Goal: Transaction & Acquisition: Purchase product/service

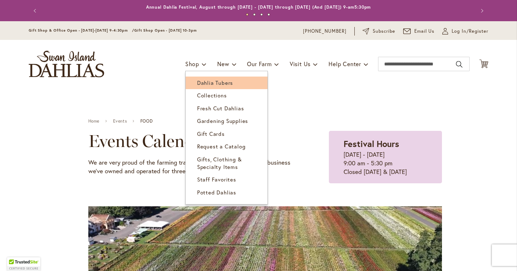
click at [197, 83] on span "Dahlia Tubers" at bounding box center [215, 82] width 36 height 7
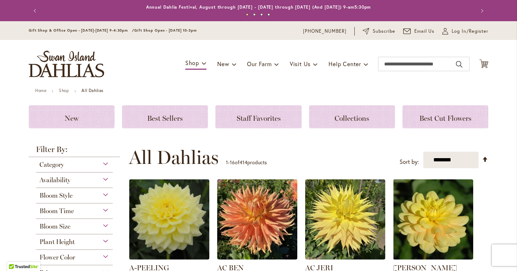
click at [55, 225] on span "Bloom Size" at bounding box center [54, 226] width 31 height 8
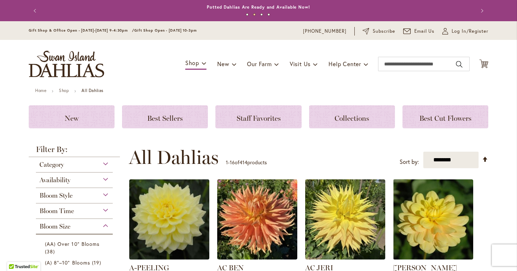
scroll to position [218, 0]
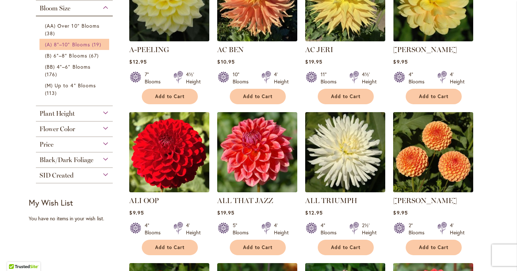
click at [93, 43] on span "19 items" at bounding box center [97, 45] width 11 height 8
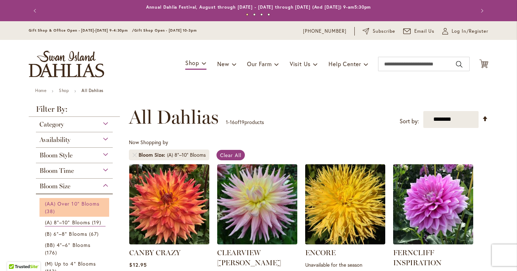
click at [73, 204] on span "(AA) Over 10" Blooms" at bounding box center [72, 203] width 55 height 7
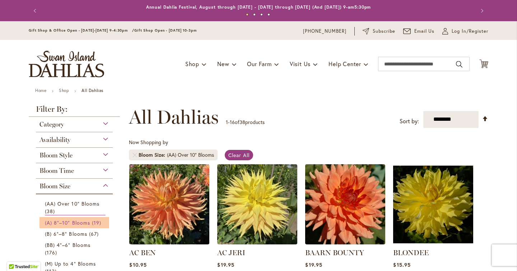
click at [78, 222] on span "(A) 8"–10" Blooms" at bounding box center [67, 222] width 45 height 7
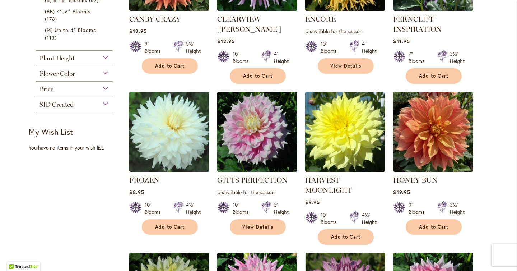
scroll to position [244, 0]
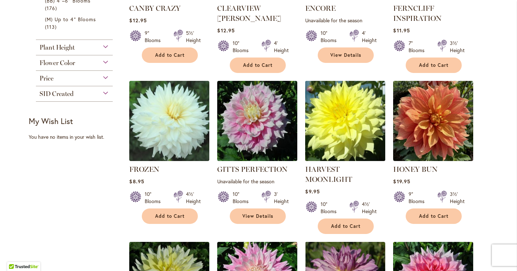
click at [349, 129] on img at bounding box center [345, 121] width 84 height 84
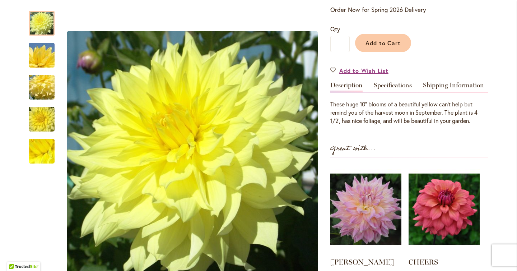
scroll to position [187, 0]
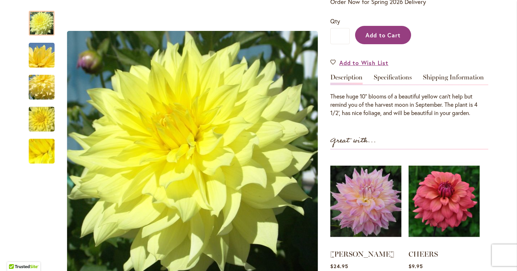
click at [391, 35] on span "Add to Cart" at bounding box center [383, 35] width 36 height 8
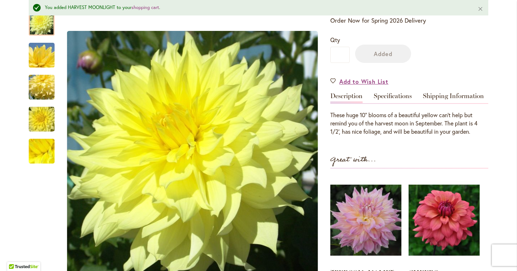
scroll to position [205, 0]
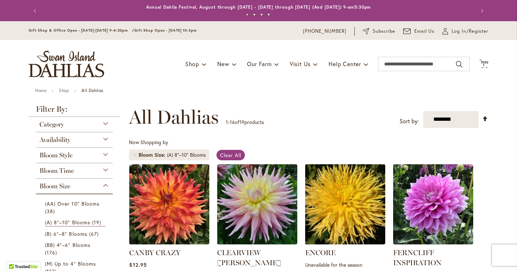
click at [10, 67] on header "Skip to Content Gift Shop & Office Open - [DATE]-[DATE] 9-4:30pm / Gift Shop Op…" at bounding box center [258, 54] width 517 height 67
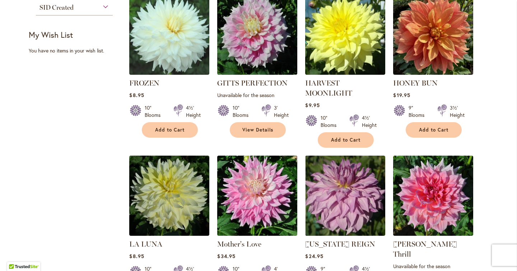
scroll to position [345, 0]
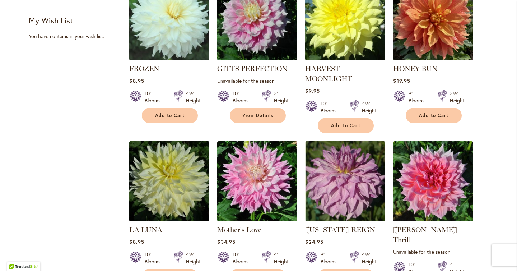
click at [155, 182] on img at bounding box center [169, 181] width 84 height 84
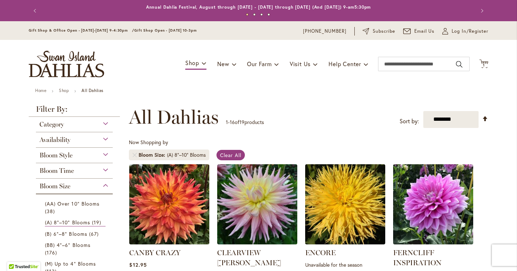
click at [9, 77] on header "Skip to Content Gift Shop & Office Open - [DATE]-[DATE] 9-4:30pm / Gift Shop Op…" at bounding box center [258, 54] width 517 height 67
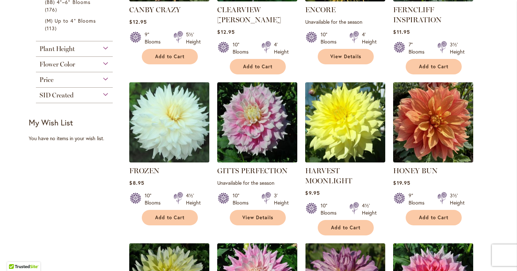
scroll to position [244, 0]
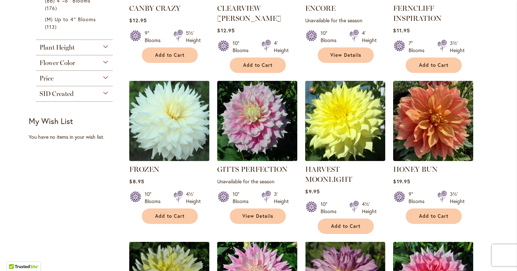
click at [140, 111] on img at bounding box center [169, 121] width 84 height 84
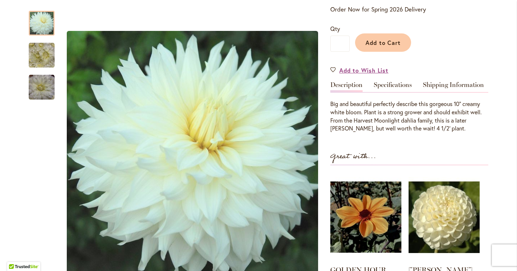
scroll to position [158, 0]
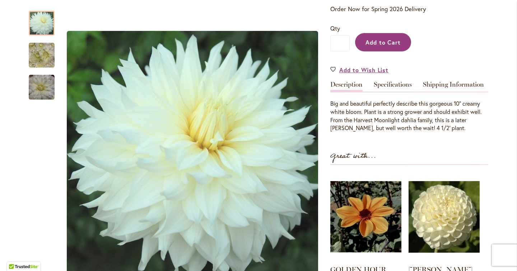
click at [381, 40] on span "Add to Cart" at bounding box center [383, 42] width 36 height 8
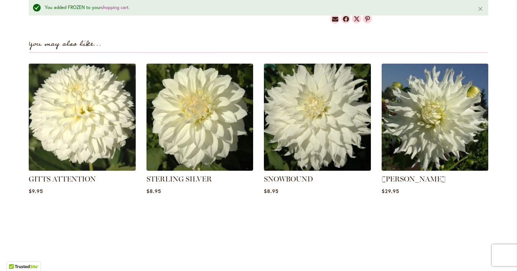
scroll to position [507, 0]
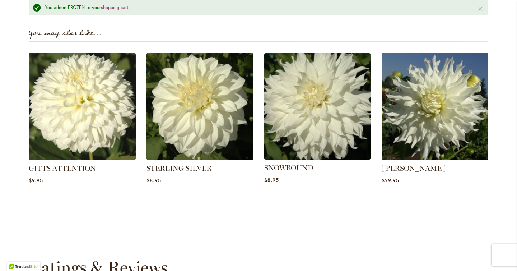
click at [332, 138] on img at bounding box center [317, 106] width 111 height 111
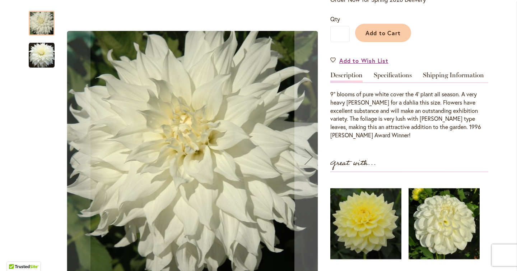
scroll to position [172, 0]
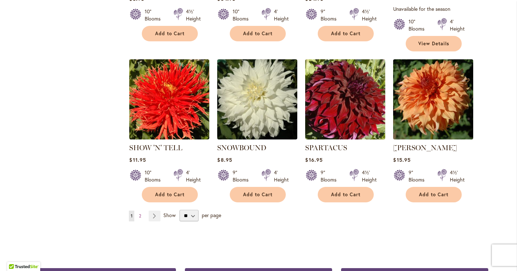
scroll to position [589, 0]
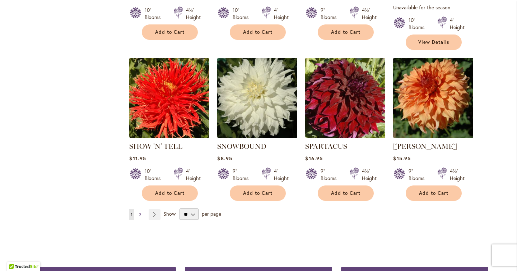
click at [141, 211] on span "2" at bounding box center [140, 213] width 2 height 5
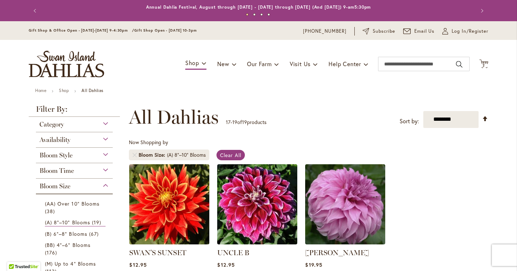
click at [438, 186] on ol "SWAN'S SUNSET Rating: 93% 5 Reviews $12.95 10" Blooms 3½' Height" at bounding box center [308, 236] width 359 height 144
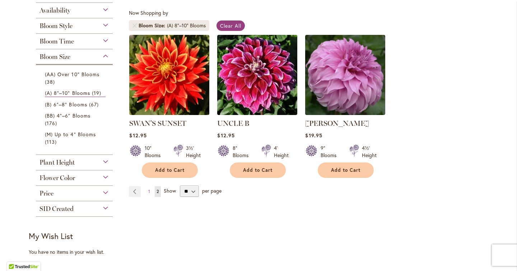
scroll to position [144, 0]
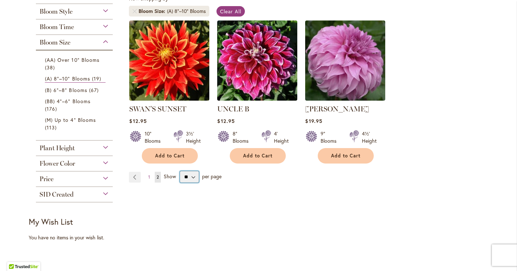
click at [193, 176] on select "** ** ** **" at bounding box center [189, 176] width 19 height 11
select select "**"
click at [180, 171] on select "** ** ** **" at bounding box center [189, 176] width 19 height 11
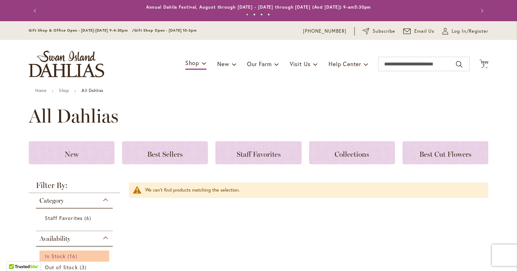
click at [51, 253] on span "In Stock" at bounding box center [55, 255] width 21 height 7
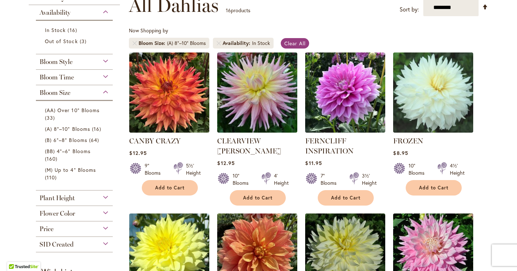
scroll to position [111, 0]
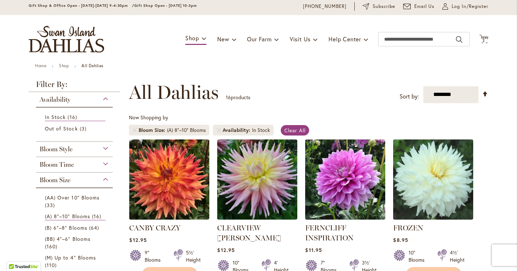
scroll to position [11, 0]
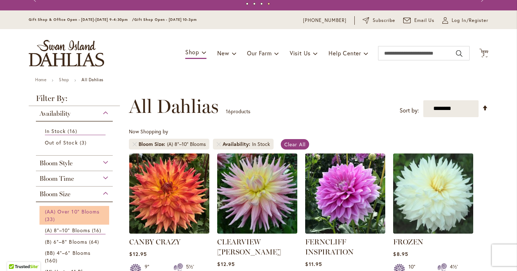
click at [59, 213] on span "(AA) Over 10" Blooms" at bounding box center [72, 211] width 55 height 7
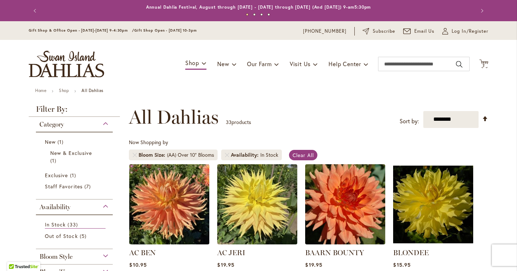
scroll to position [111, 0]
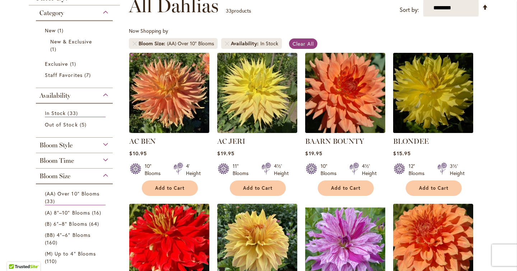
click at [433, 98] on img at bounding box center [433, 93] width 84 height 84
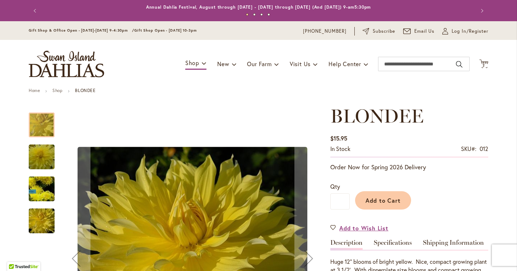
click at [497, 80] on header "Skip to Content Gift Shop & Office Open - [DATE]-[DATE] 9-4:30pm / Gift Shop Op…" at bounding box center [258, 54] width 517 height 67
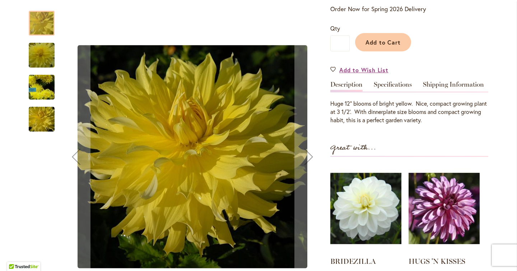
scroll to position [158, 0]
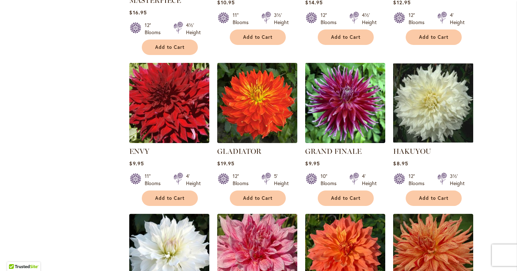
scroll to position [574, 0]
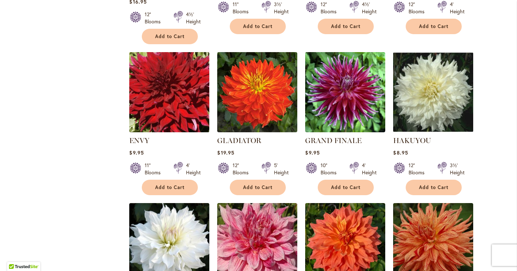
click at [168, 105] on img at bounding box center [169, 92] width 84 height 84
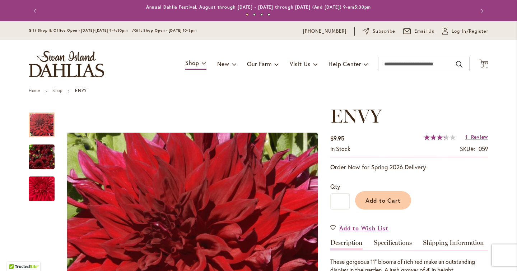
drag, startPoint x: 497, startPoint y: 99, endPoint x: 497, endPoint y: 95, distance: 3.9
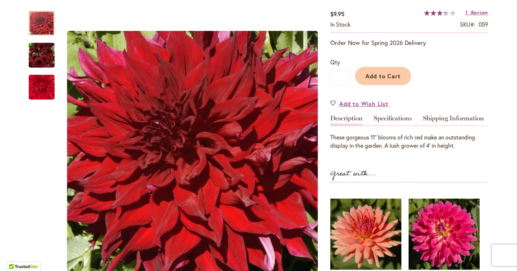
scroll to position [129, 0]
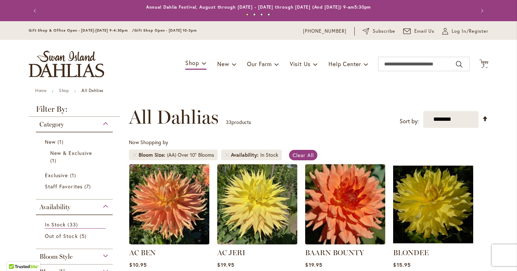
scroll to position [111, 0]
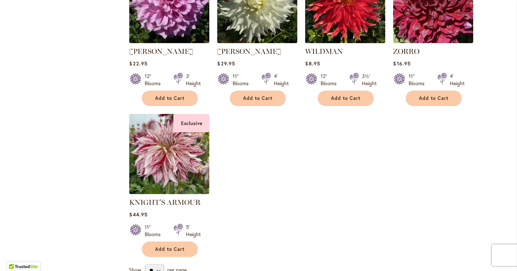
scroll to position [1278, 0]
